Goal: Navigation & Orientation: Find specific page/section

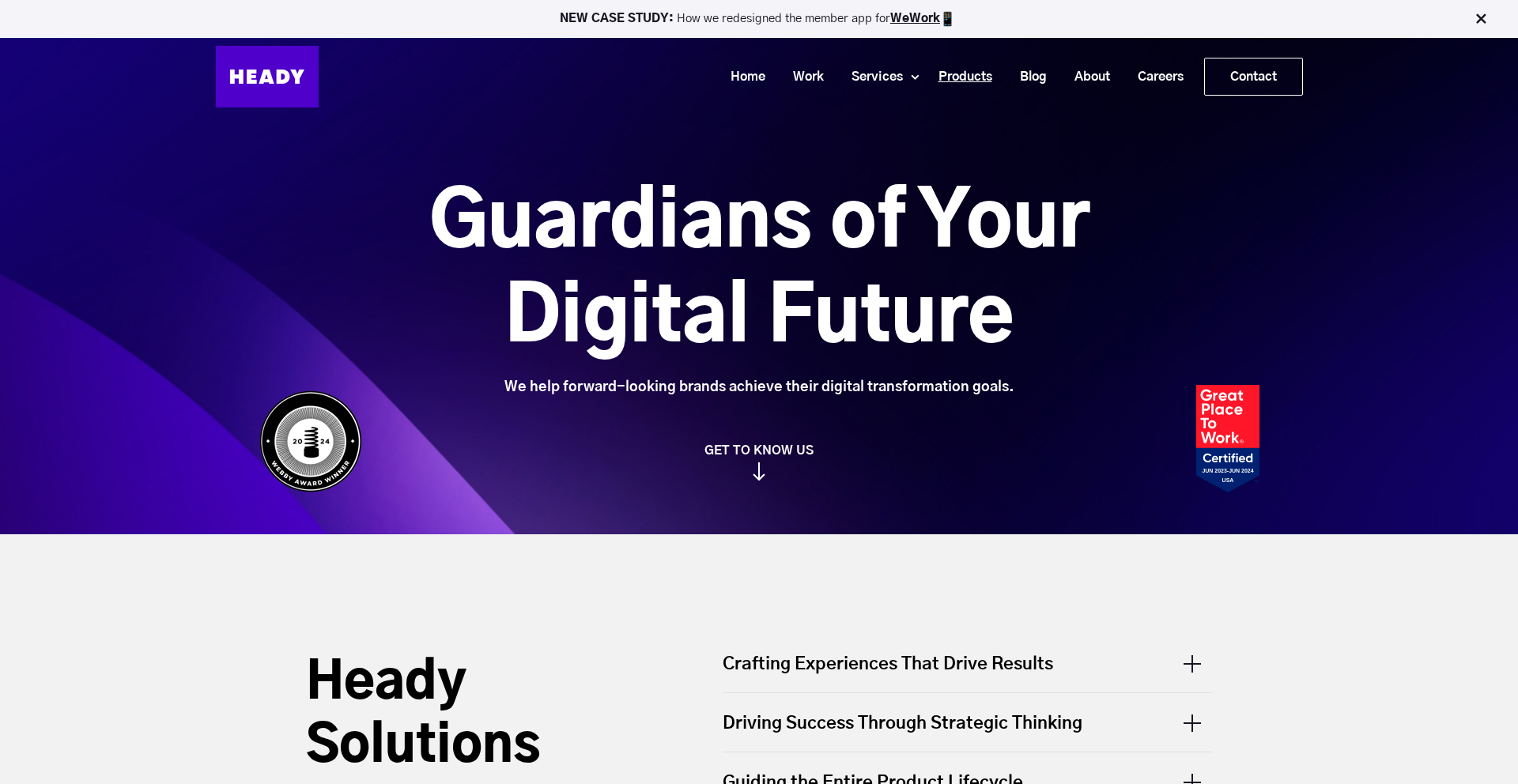
click at [981, 77] on link "Products" at bounding box center [959, 77] width 81 height 29
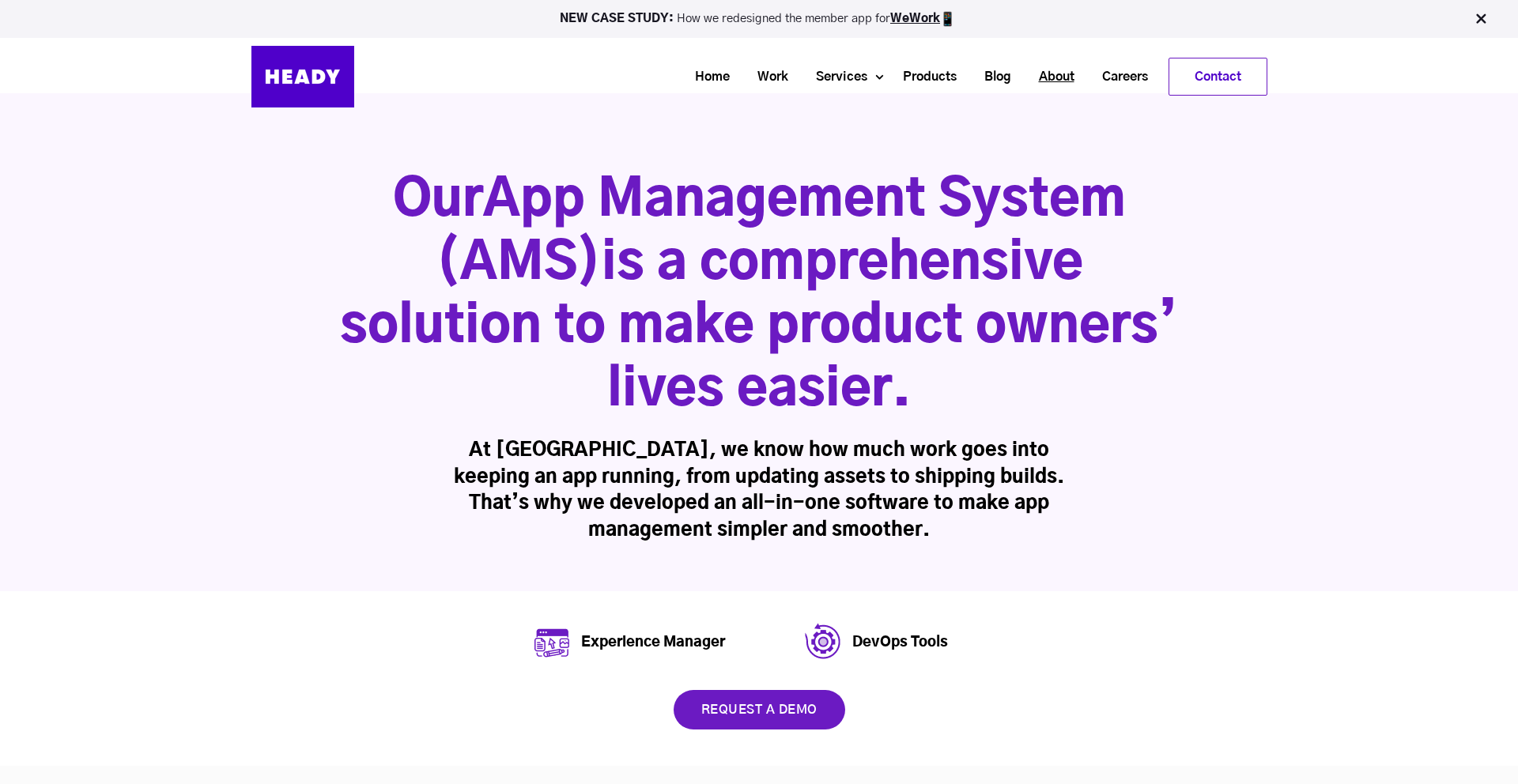
click at [1042, 76] on link "About" at bounding box center [1051, 77] width 63 height 29
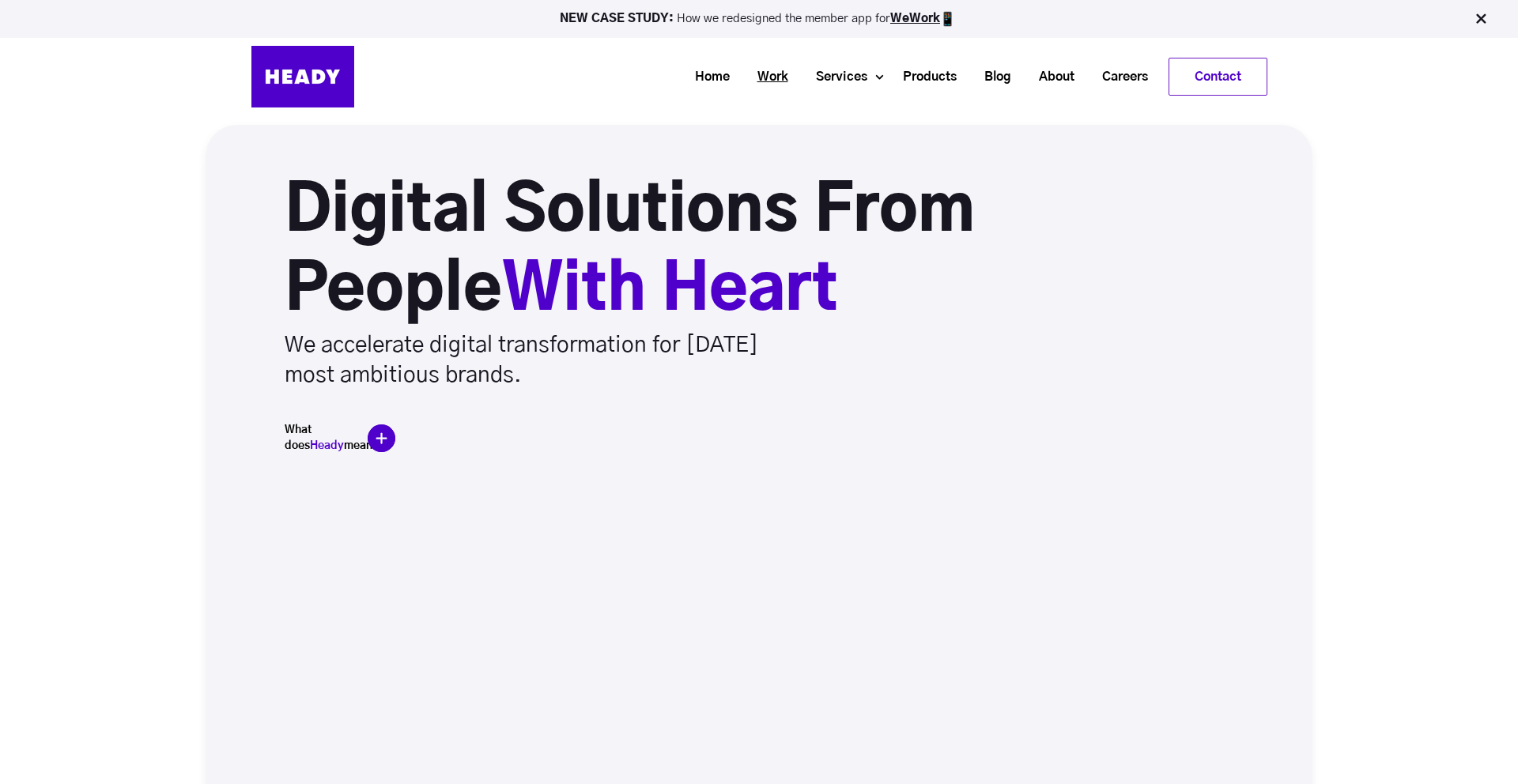
click at [763, 74] on link "Work" at bounding box center [766, 77] width 59 height 29
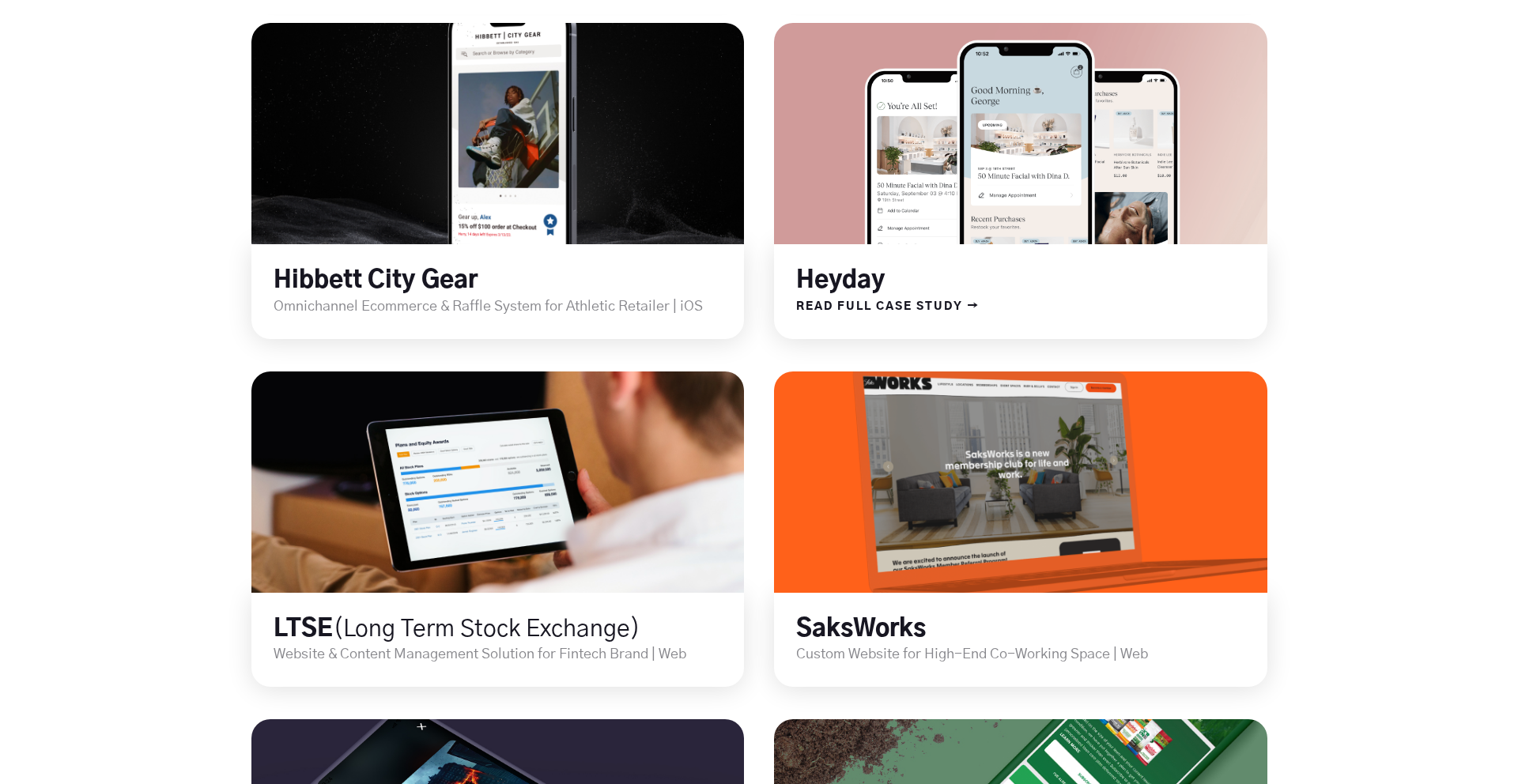
scroll to position [1262, 0]
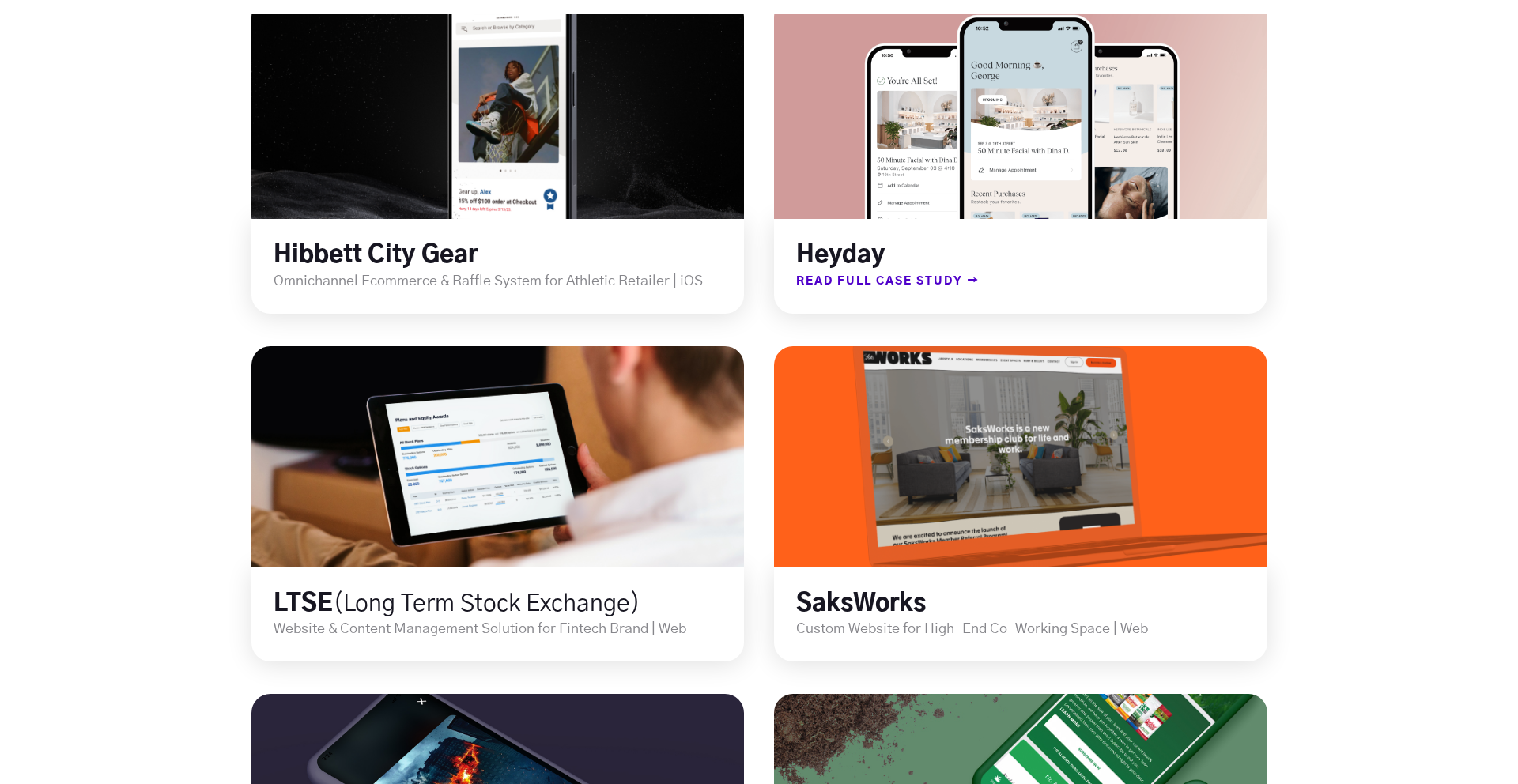
click at [919, 273] on span "READ FULL CASE STUDY →" at bounding box center [877, 281] width 206 height 21
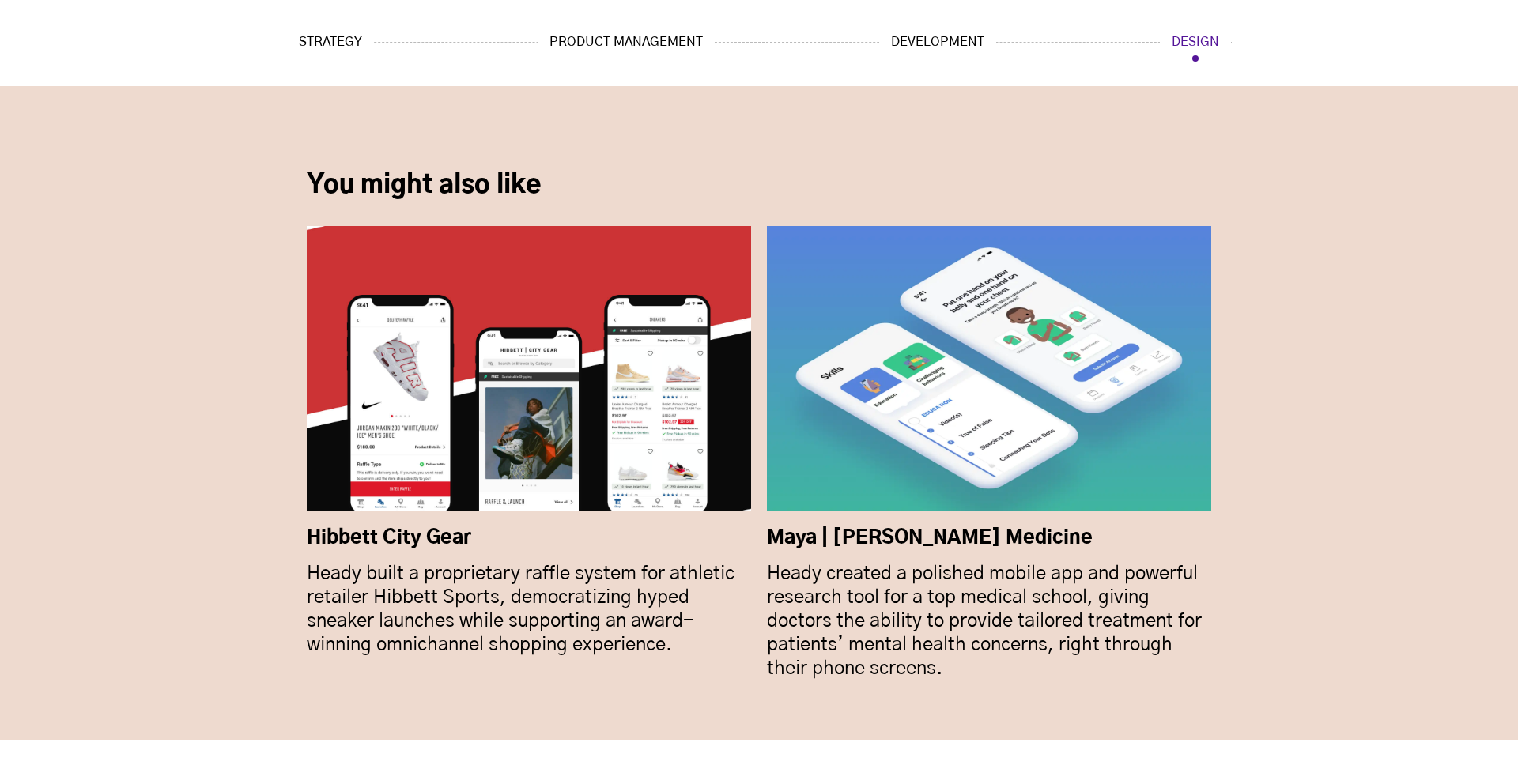
scroll to position [11282, 0]
